Goal: Find specific page/section: Find specific page/section

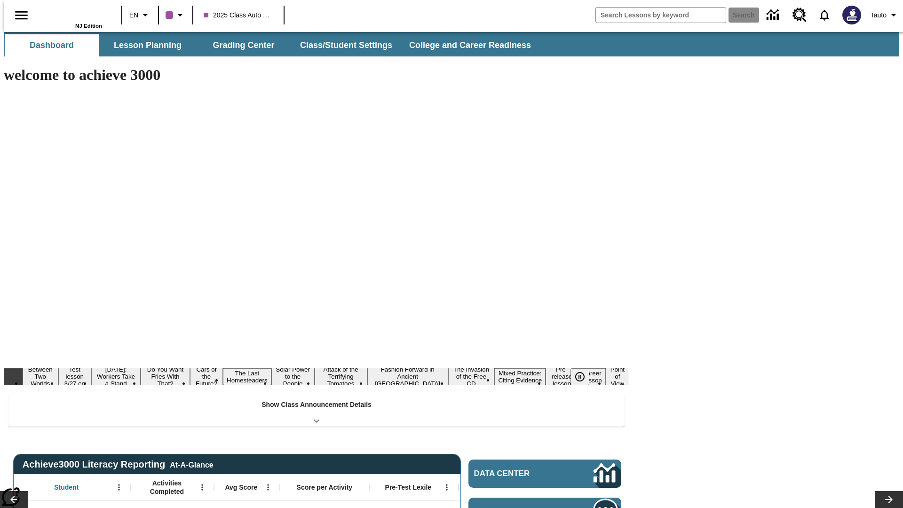
type input "-1"
click at [144, 45] on button "Lesson Planning" at bounding box center [148, 45] width 94 height 23
